Goal: Information Seeking & Learning: Learn about a topic

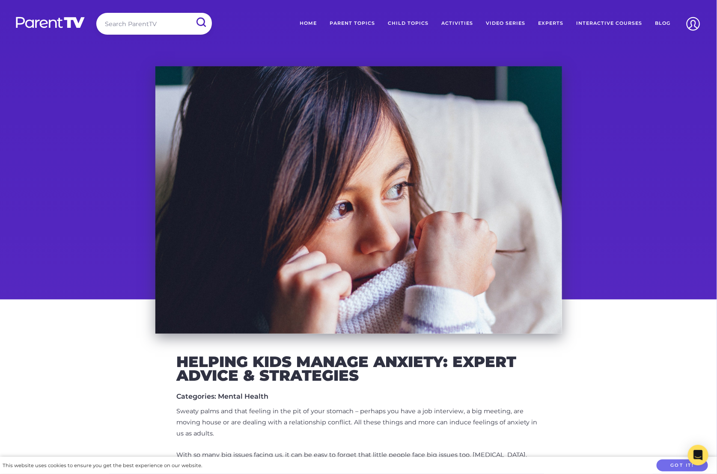
click at [661, 24] on link "Blog" at bounding box center [662, 23] width 28 height 21
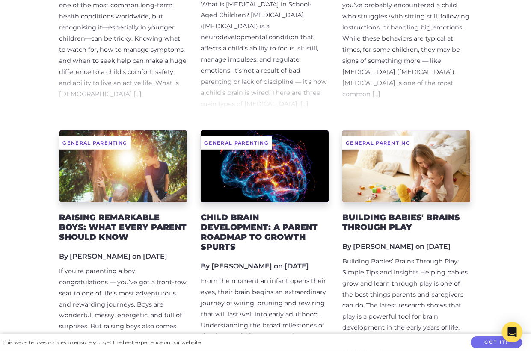
scroll to position [613, 0]
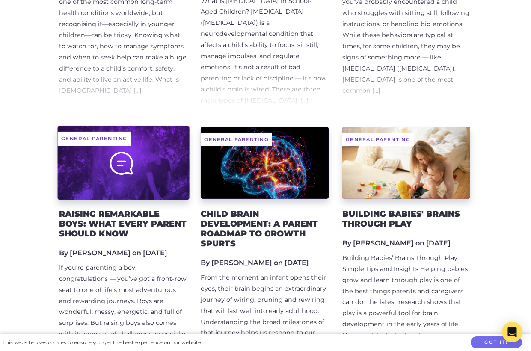
click at [151, 145] on div at bounding box center [123, 163] width 132 height 74
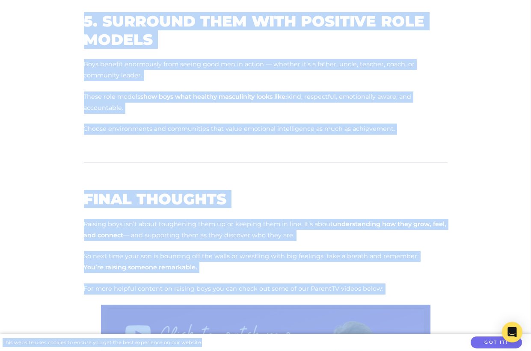
scroll to position [1204, 0]
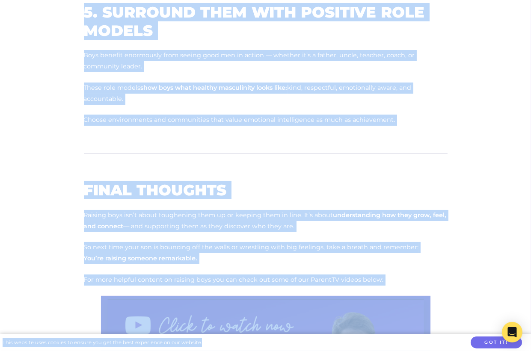
drag, startPoint x: 85, startPoint y: 56, endPoint x: 263, endPoint y: 345, distance: 340.0
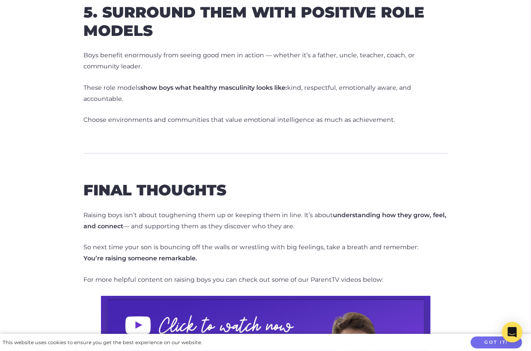
drag, startPoint x: 226, startPoint y: 218, endPoint x: 366, endPoint y: 249, distance: 143.2
click at [226, 242] on p "So next time your son is bouncing off the walls or wrestling with big feelings,…" at bounding box center [266, 253] width 364 height 22
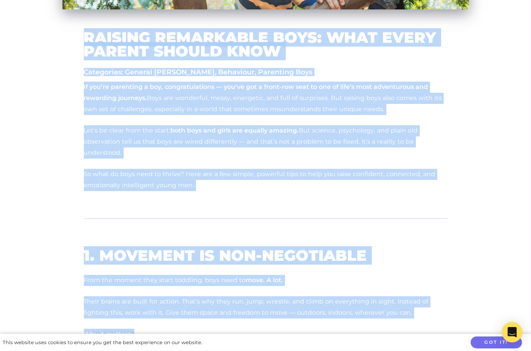
scroll to position [284, 0]
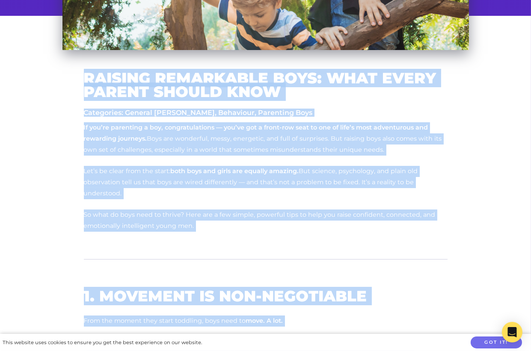
drag, startPoint x: 287, startPoint y: 229, endPoint x: 82, endPoint y: 74, distance: 257.3
copy div "Raising Remarkable Boys: What Every Parent Should Know Categories: General Pare…"
